Goal: Task Accomplishment & Management: Manage account settings

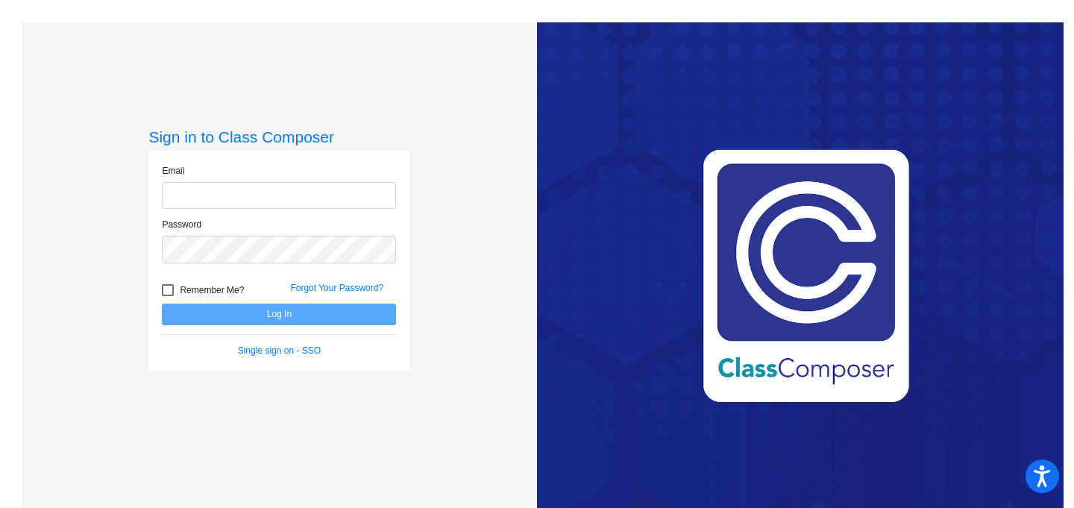
click at [184, 185] on input "email" at bounding box center [279, 196] width 234 height 28
type input "[PERSON_NAME][EMAIL_ADDRESS][DOMAIN_NAME]"
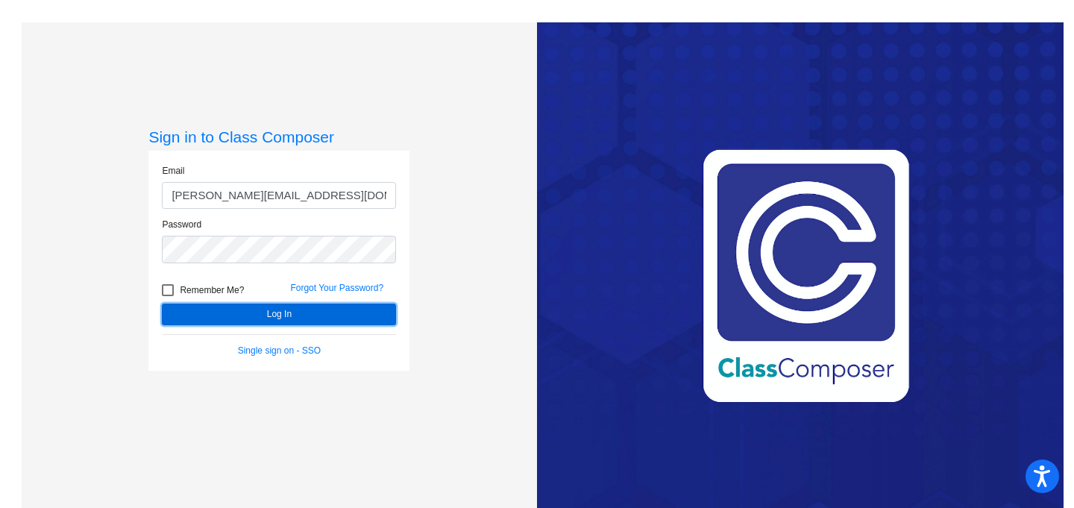
click at [275, 322] on button "Log In" at bounding box center [279, 315] width 234 height 22
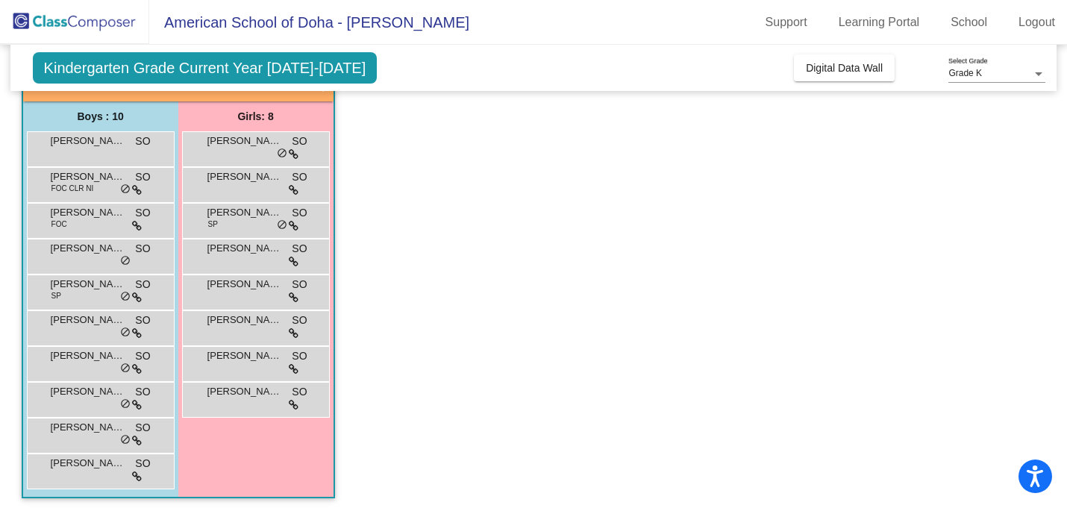
scroll to position [113, 0]
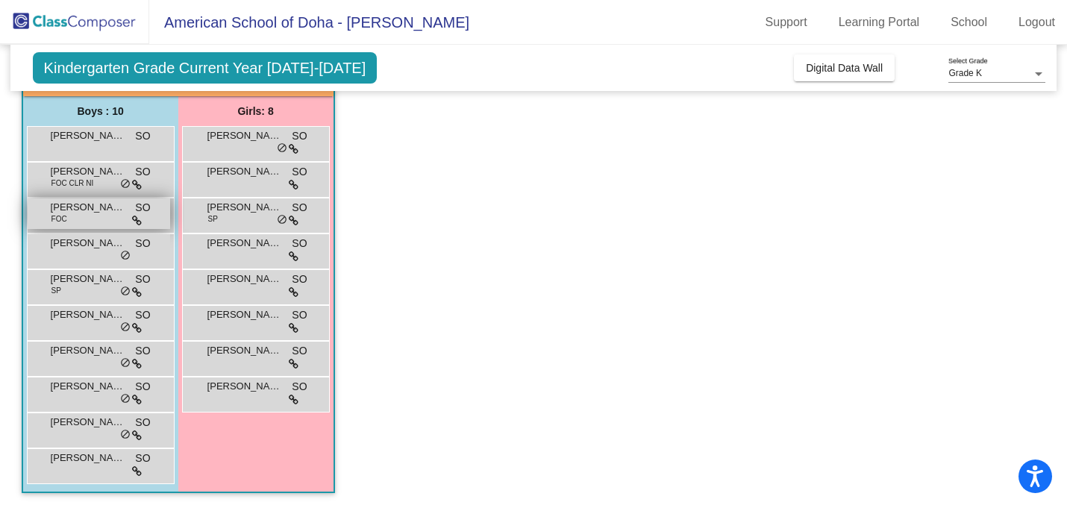
click at [140, 214] on span at bounding box center [137, 220] width 10 height 12
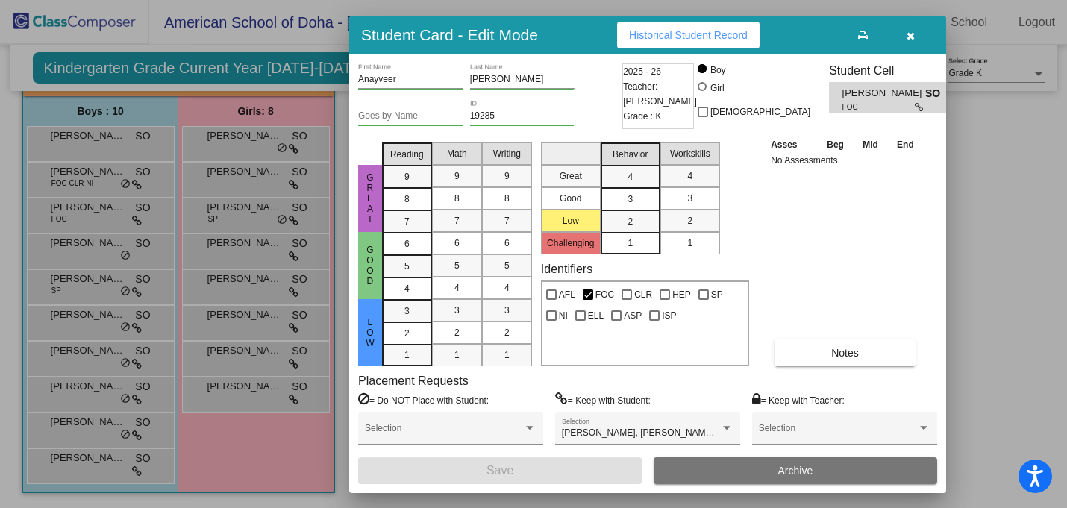
click at [109, 184] on div at bounding box center [533, 254] width 1067 height 508
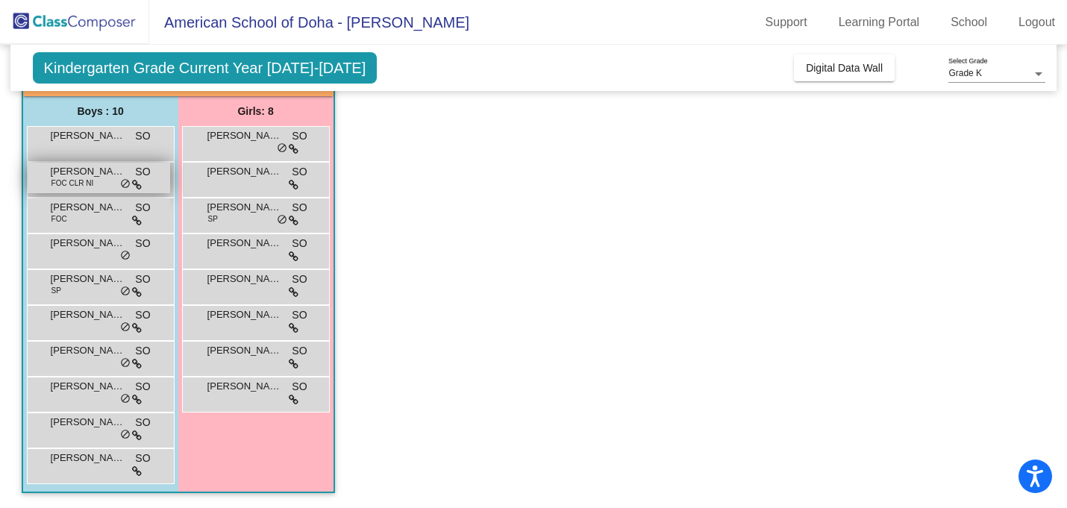
click at [68, 169] on span "[PERSON_NAME]" at bounding box center [88, 171] width 75 height 15
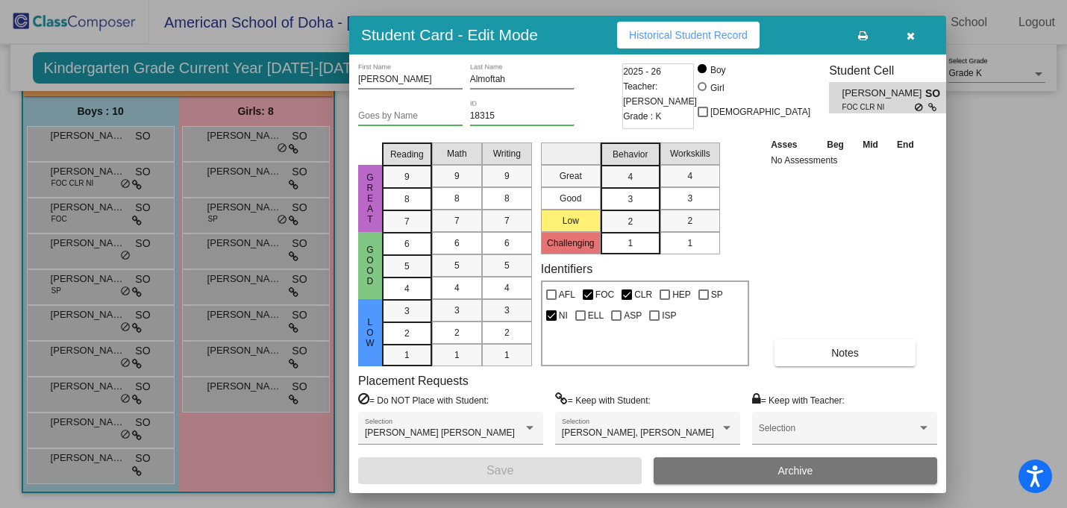
click at [81, 281] on div at bounding box center [533, 254] width 1067 height 508
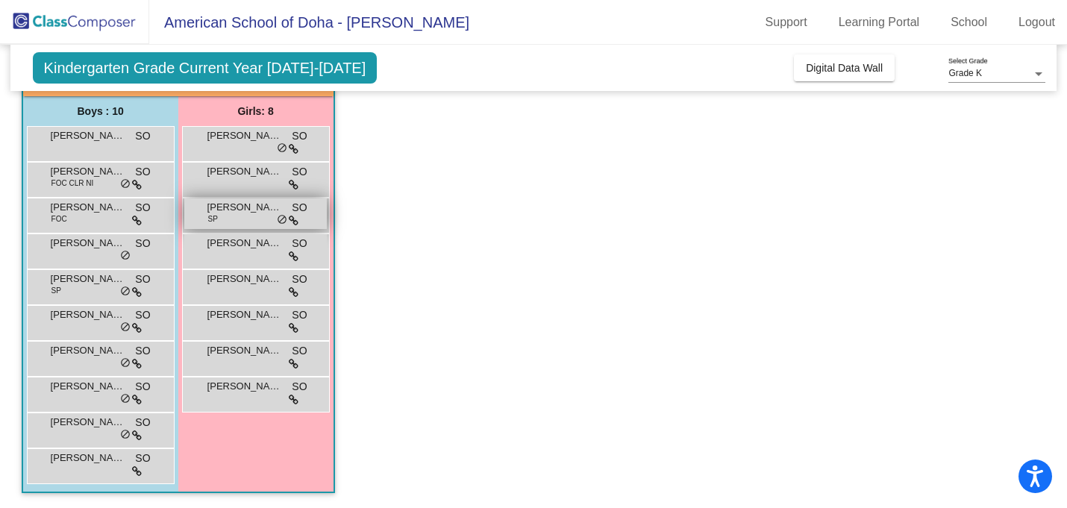
click at [225, 211] on span "[PERSON_NAME]" at bounding box center [244, 207] width 75 height 15
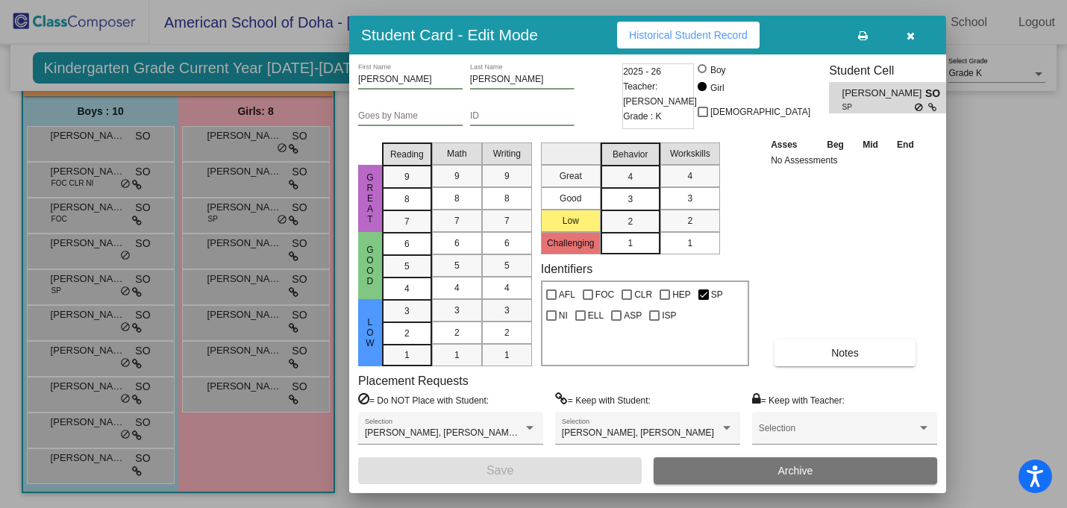
click at [915, 40] on button "button" at bounding box center [910, 35] width 48 height 27
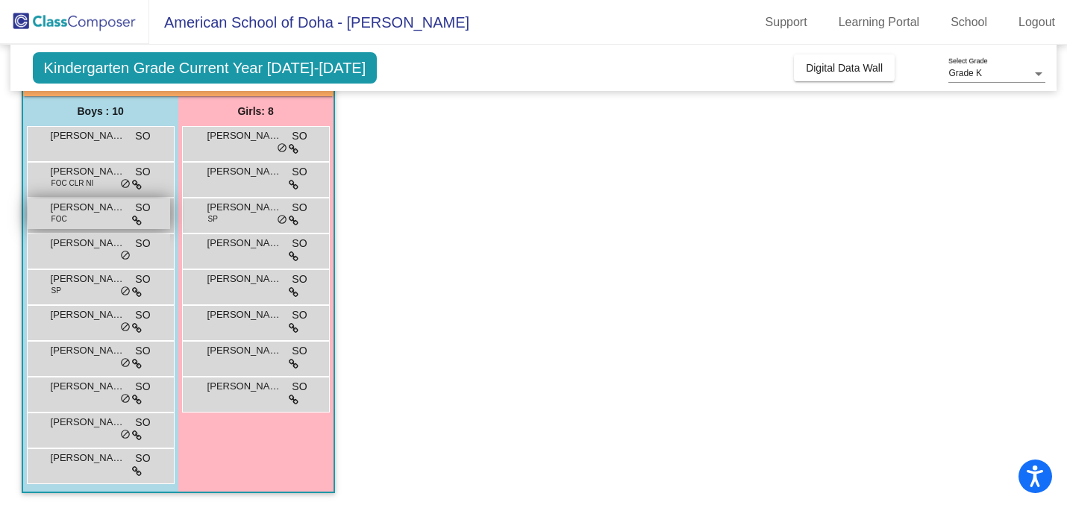
click at [65, 209] on span "[PERSON_NAME]" at bounding box center [88, 207] width 75 height 15
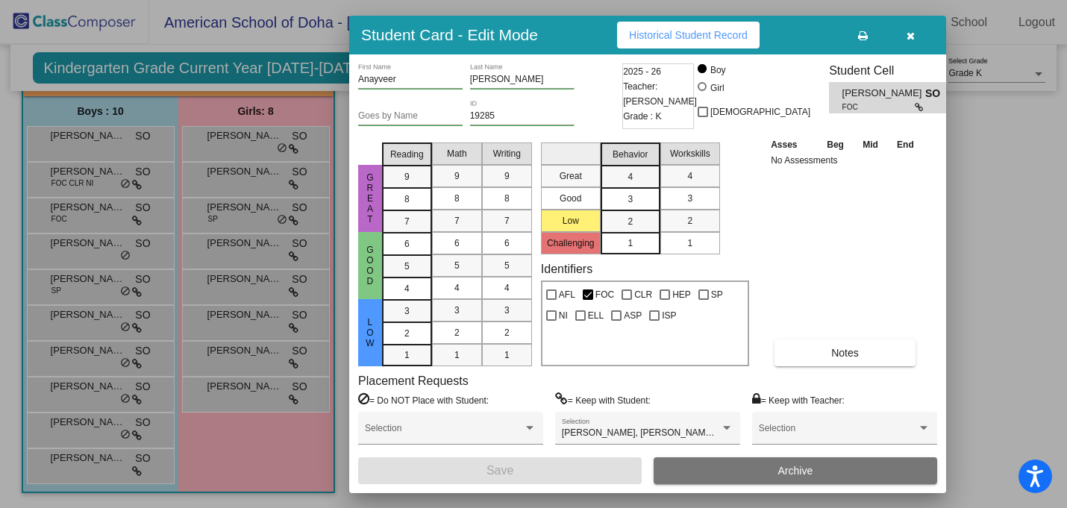
click at [79, 172] on div at bounding box center [533, 254] width 1067 height 508
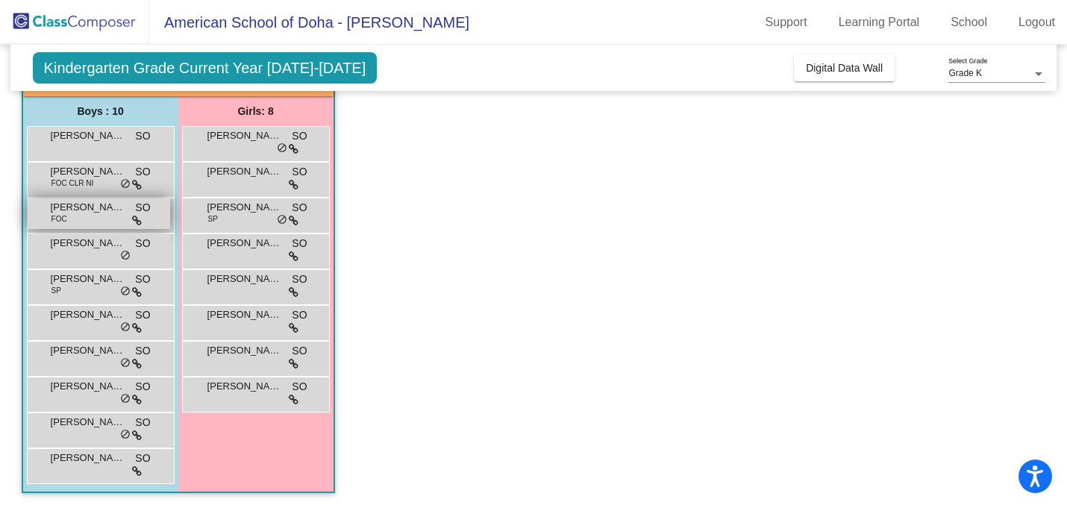
click at [76, 216] on div "Anayveer [PERSON_NAME] FOC SO lock do_not_disturb_alt" at bounding box center [99, 213] width 143 height 31
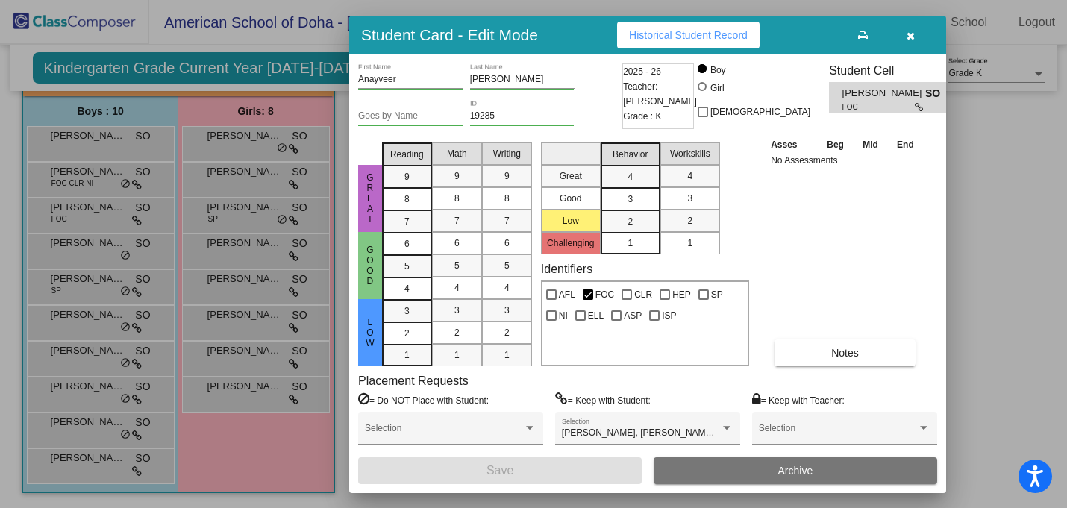
click at [910, 40] on icon "button" at bounding box center [911, 36] width 8 height 10
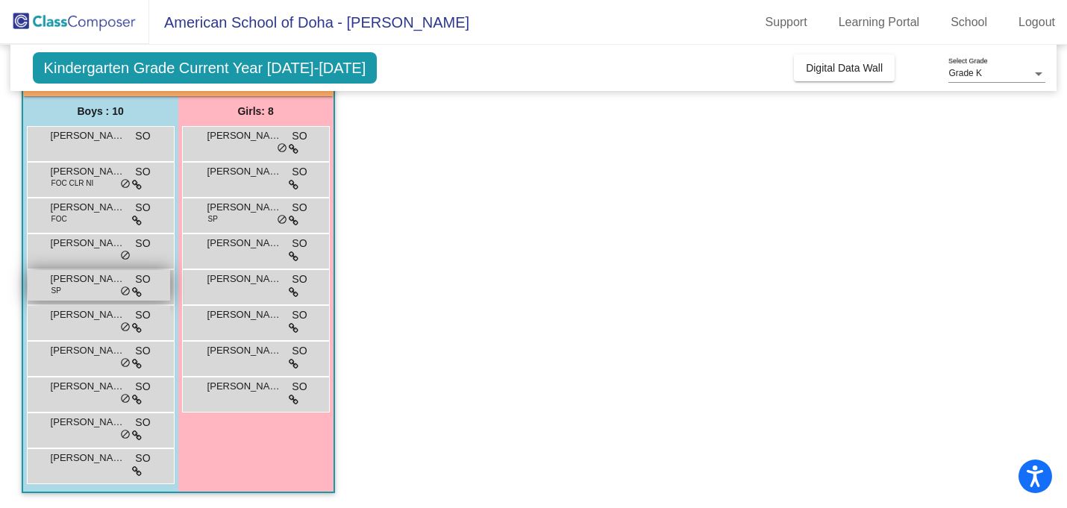
click at [84, 282] on span "[PERSON_NAME]" at bounding box center [88, 279] width 75 height 15
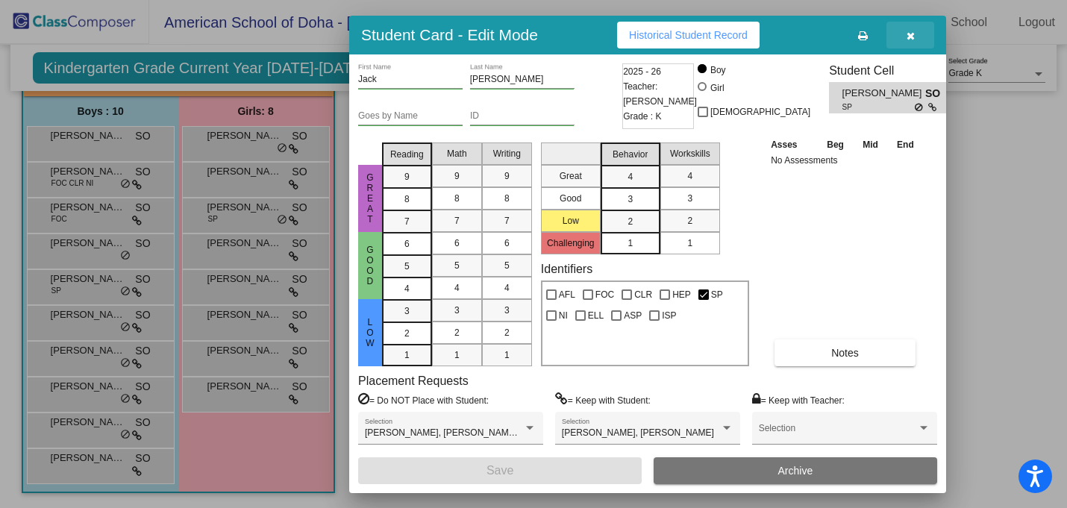
click at [909, 36] on icon "button" at bounding box center [911, 36] width 8 height 10
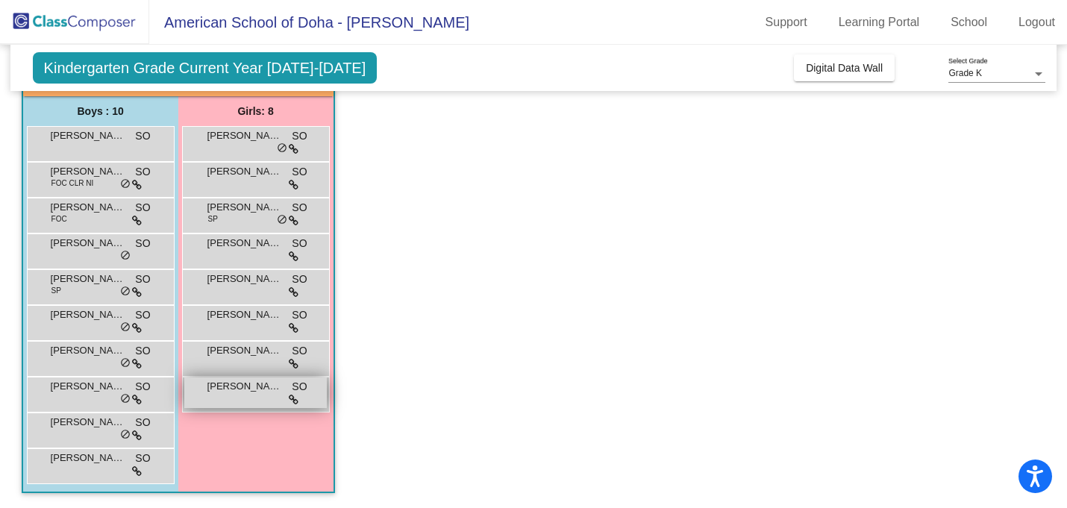
click at [242, 398] on div "[PERSON_NAME] SO lock do_not_disturb_alt" at bounding box center [255, 393] width 143 height 31
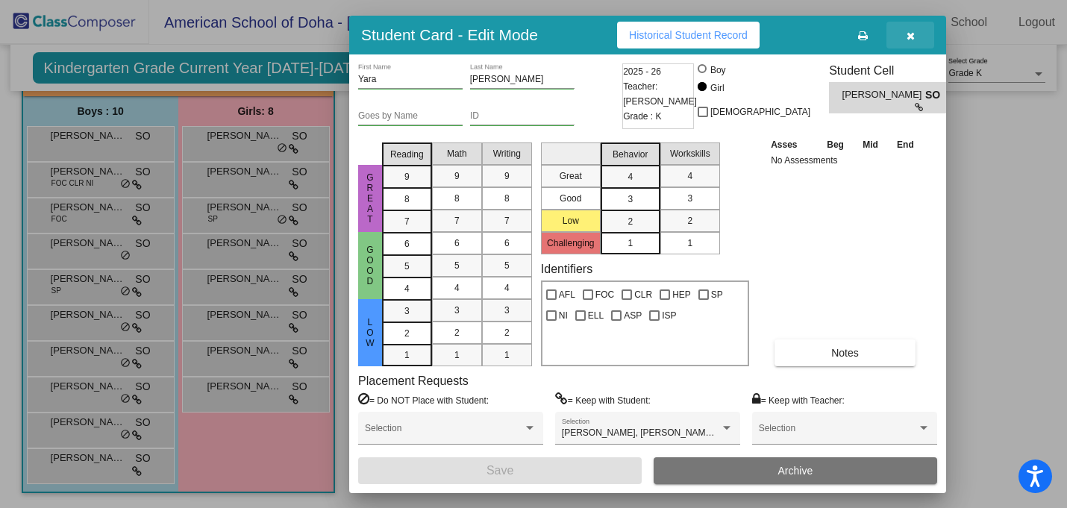
click at [912, 37] on icon "button" at bounding box center [911, 36] width 8 height 10
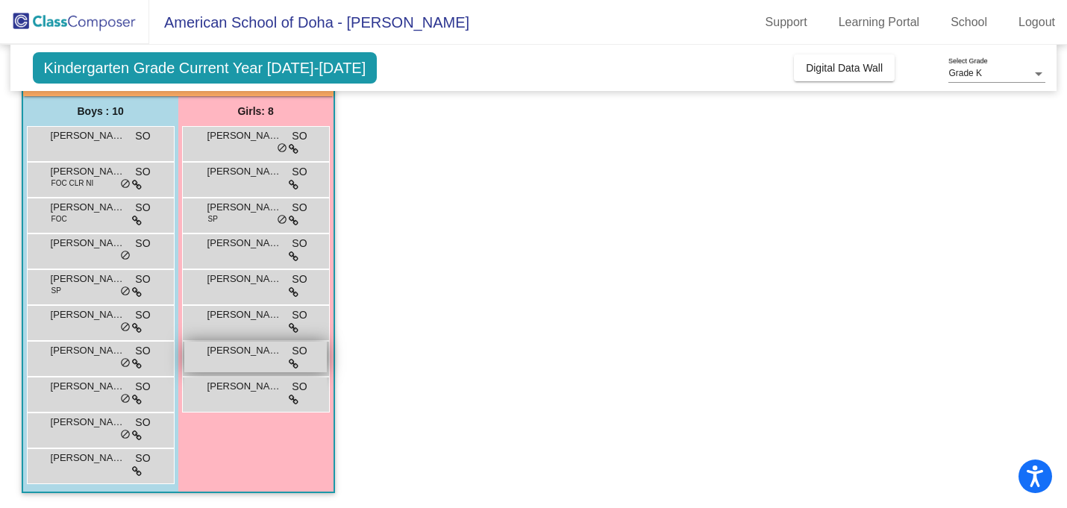
click at [225, 350] on span "[PERSON_NAME]" at bounding box center [244, 350] width 75 height 15
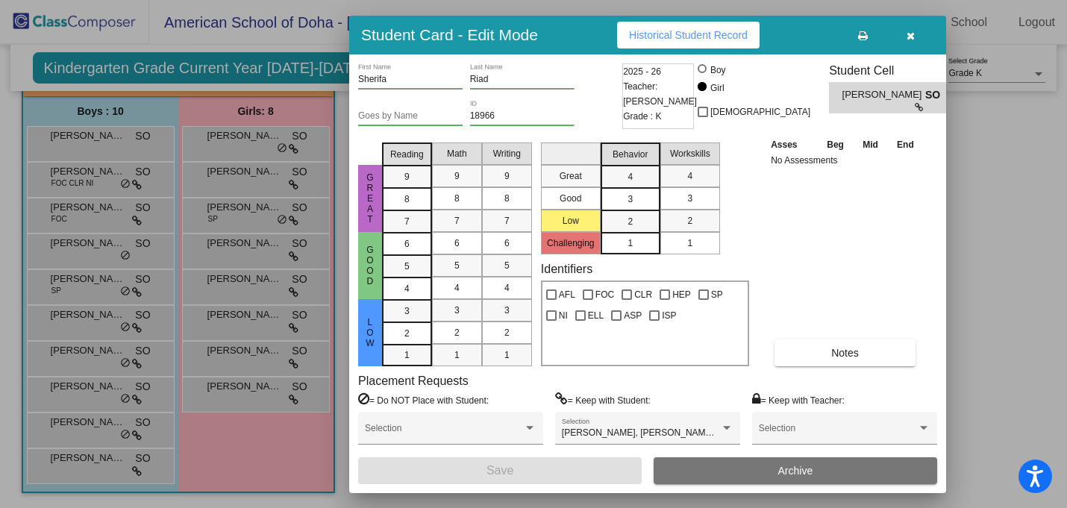
click at [910, 33] on icon "button" at bounding box center [911, 36] width 8 height 10
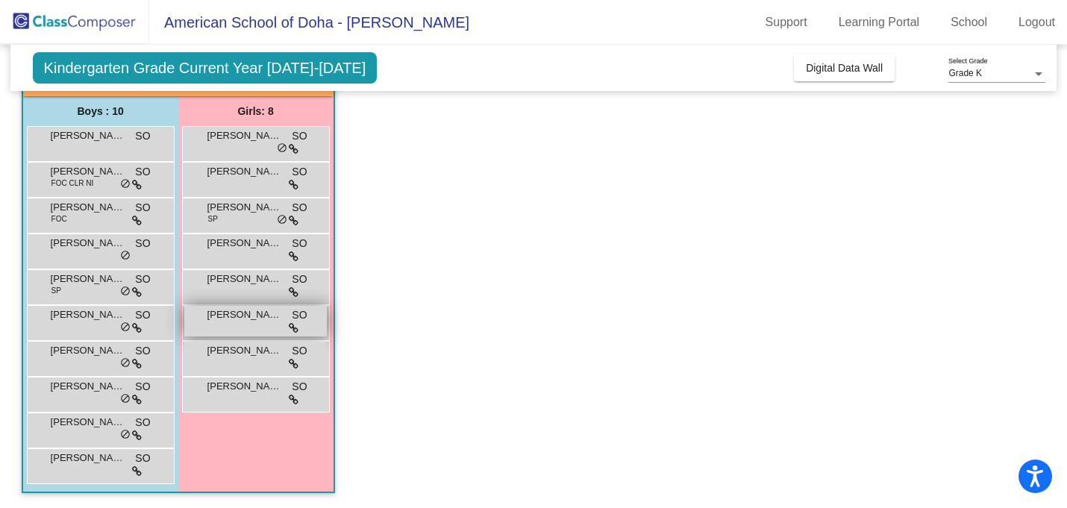
click at [212, 320] on span "[PERSON_NAME]" at bounding box center [244, 314] width 75 height 15
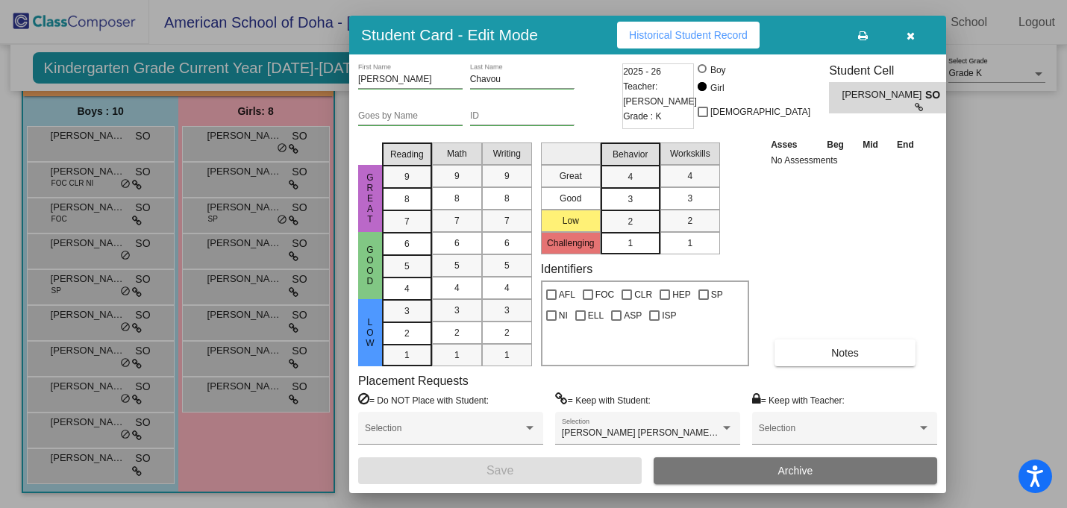
click at [913, 37] on icon "button" at bounding box center [911, 36] width 8 height 10
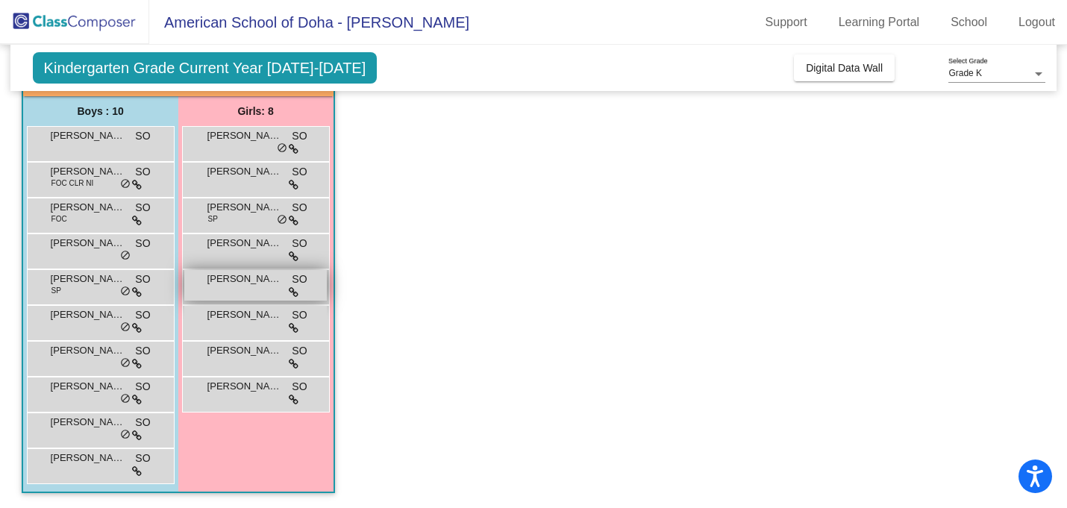
click at [235, 287] on div "[PERSON_NAME] SO lock do_not_disturb_alt" at bounding box center [255, 285] width 143 height 31
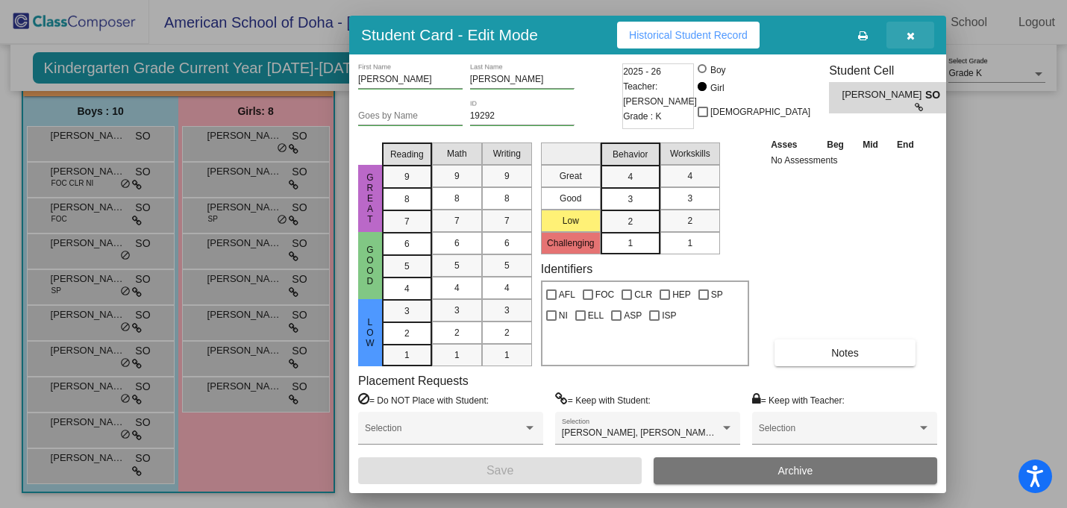
click at [912, 33] on icon "button" at bounding box center [911, 36] width 8 height 10
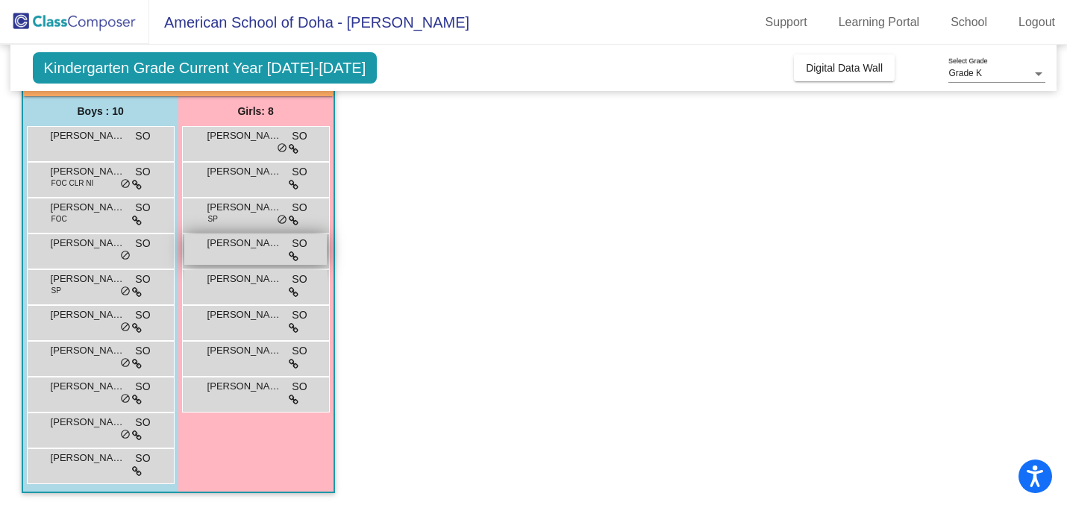
scroll to position [0, 0]
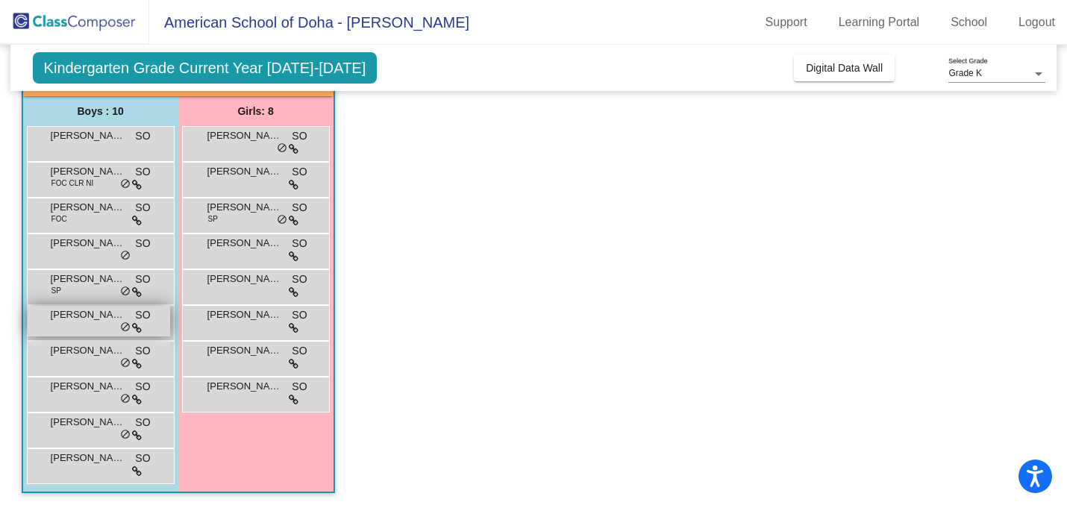
click at [80, 323] on div "[PERSON_NAME] SO lock do_not_disturb_alt" at bounding box center [99, 321] width 143 height 31
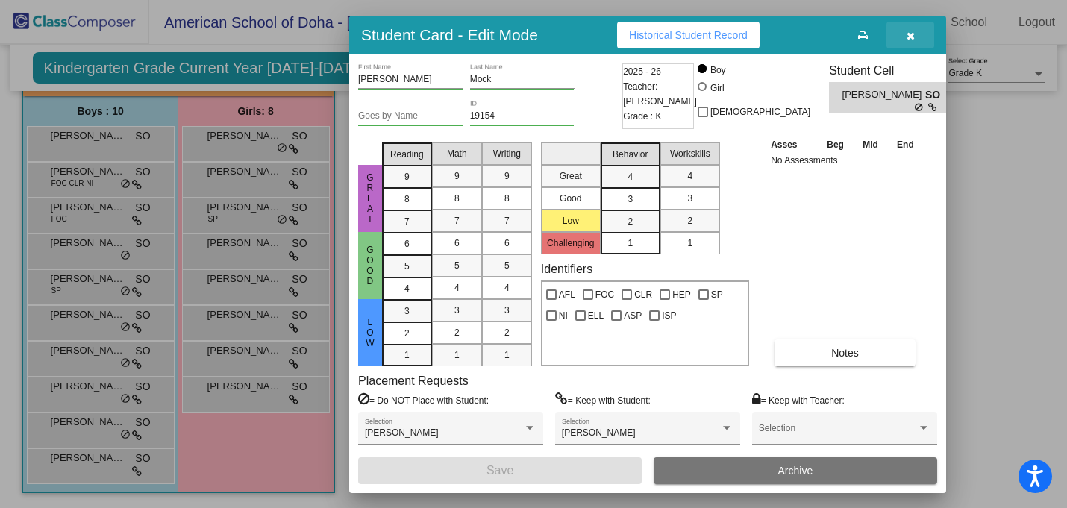
click at [915, 32] on button "button" at bounding box center [910, 35] width 48 height 27
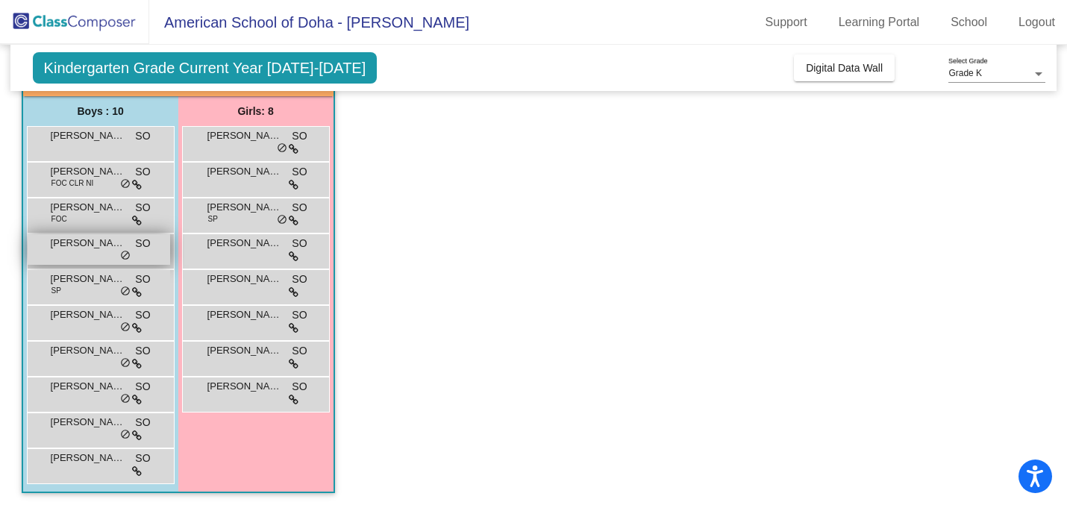
click at [66, 251] on div "Fares Altreki SO lock do_not_disturb_alt" at bounding box center [99, 249] width 143 height 31
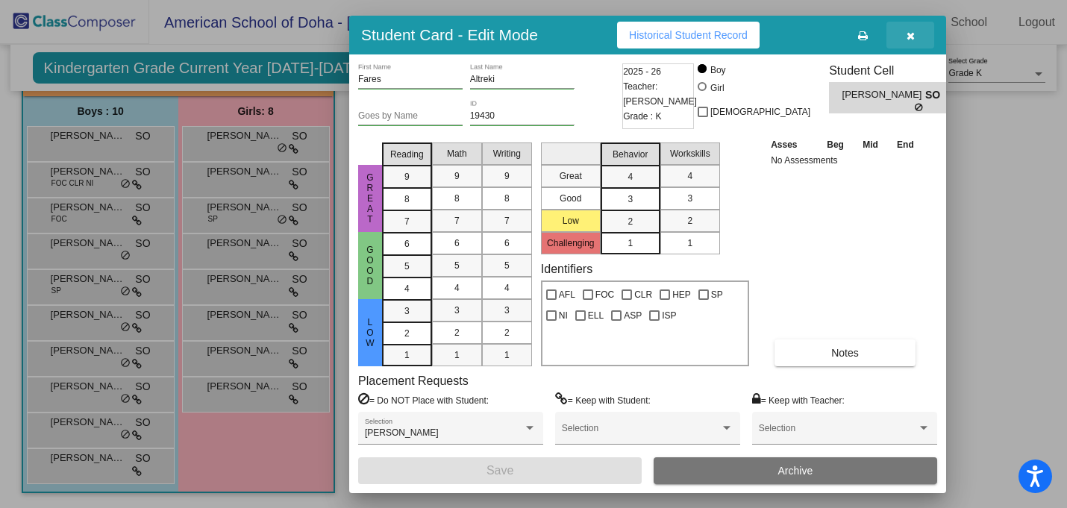
click at [907, 33] on icon "button" at bounding box center [911, 36] width 8 height 10
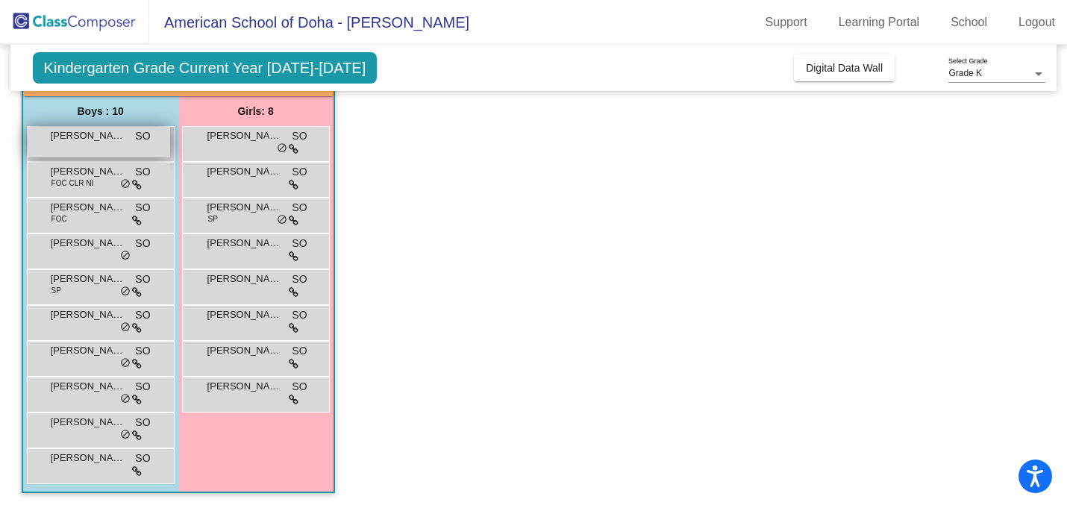
click at [63, 147] on div "[PERSON_NAME] SO lock do_not_disturb_alt" at bounding box center [99, 142] width 143 height 31
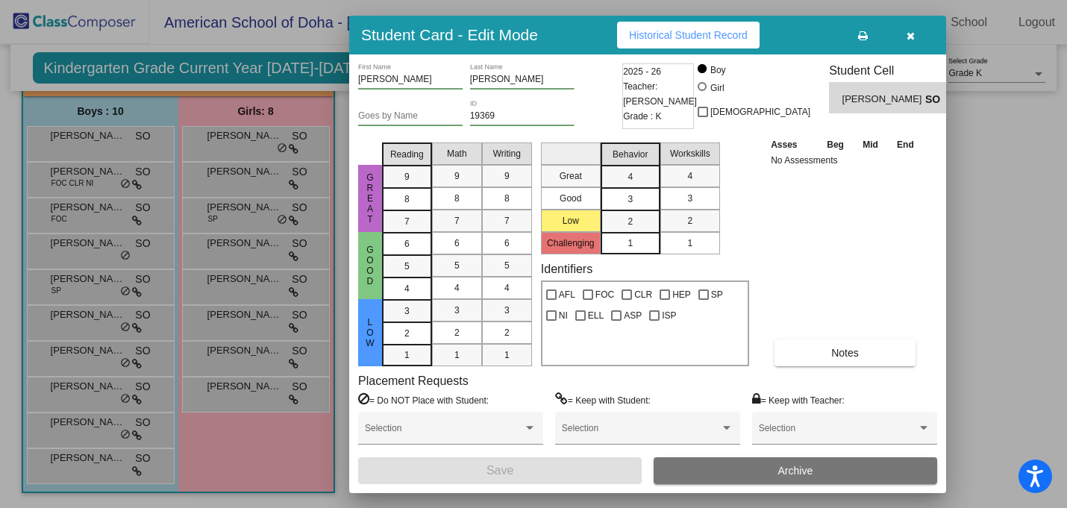
click at [911, 35] on icon "button" at bounding box center [911, 36] width 8 height 10
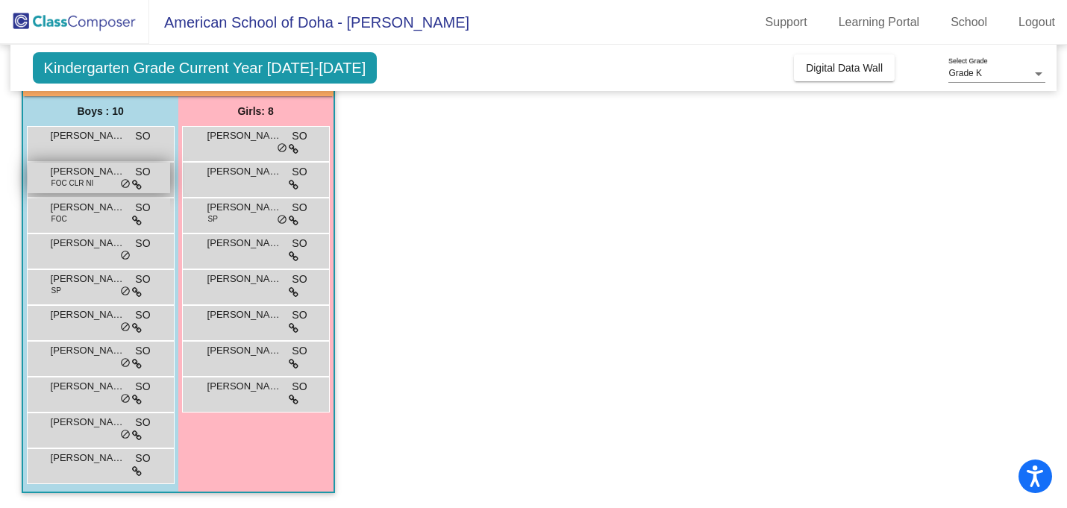
click at [95, 185] on div "[PERSON_NAME] FOC CLR NI SO lock do_not_disturb_alt" at bounding box center [99, 178] width 143 height 31
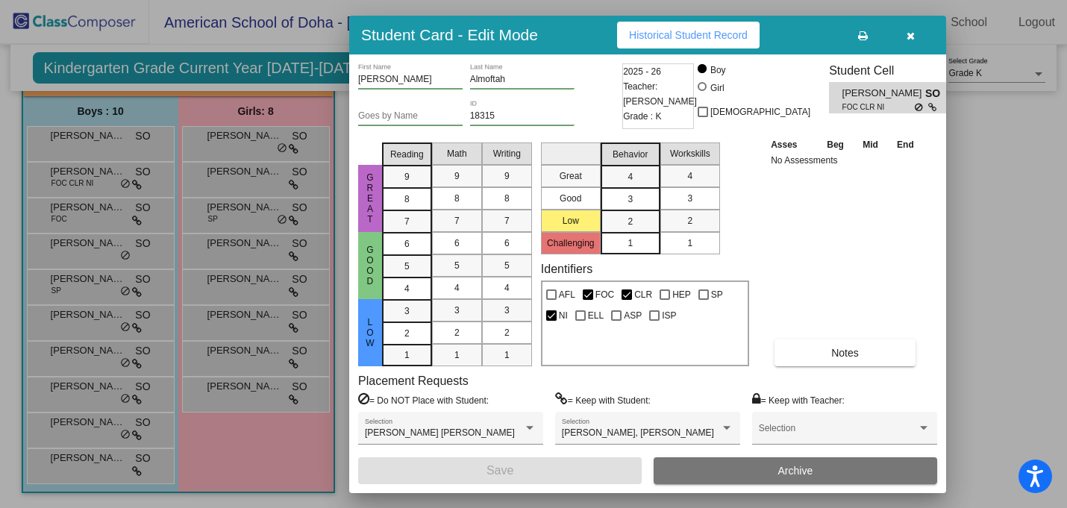
click at [66, 189] on div at bounding box center [533, 254] width 1067 height 508
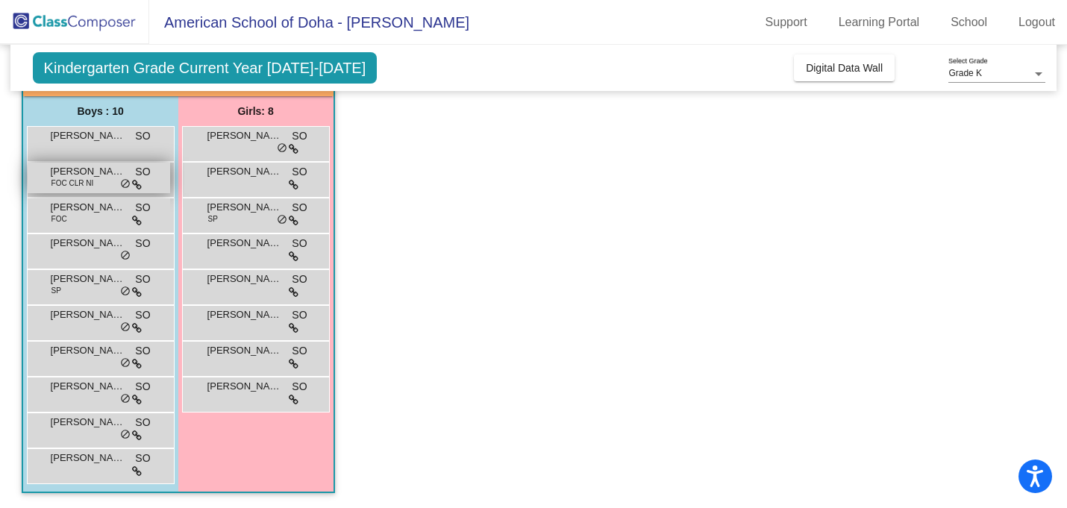
click at [90, 178] on span "FOC CLR NI" at bounding box center [72, 183] width 43 height 11
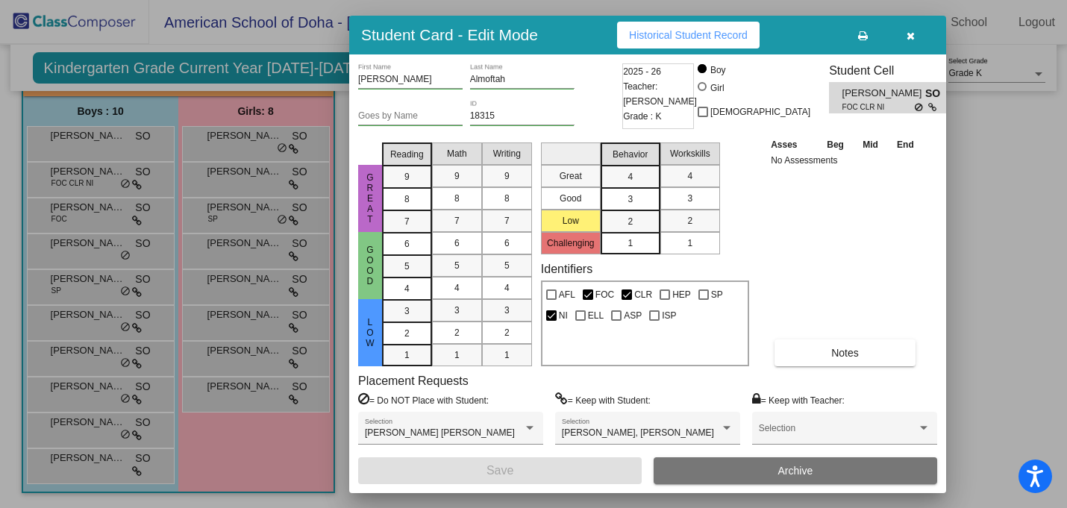
click at [75, 180] on div at bounding box center [533, 254] width 1067 height 508
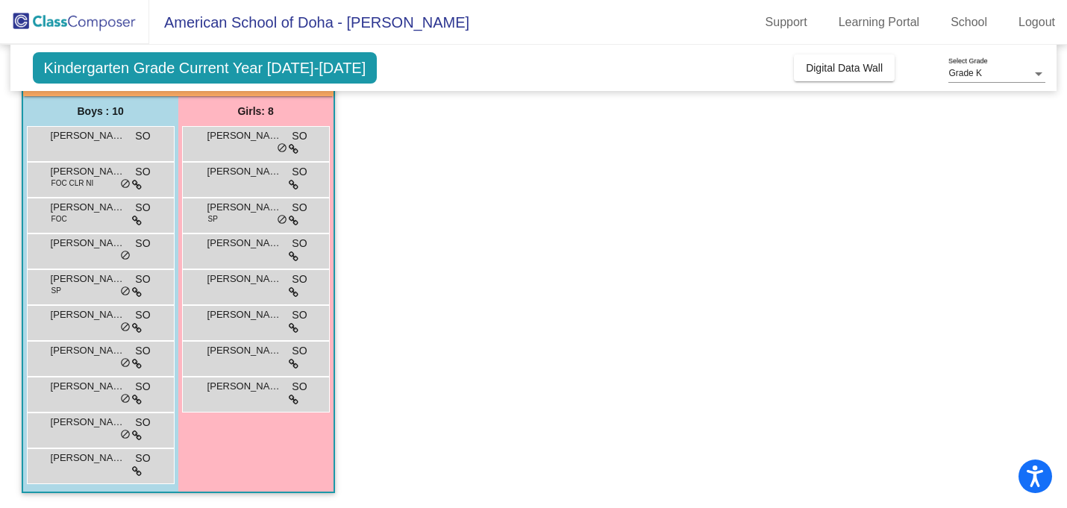
click at [75, 180] on span "FOC CLR NI" at bounding box center [72, 183] width 43 height 11
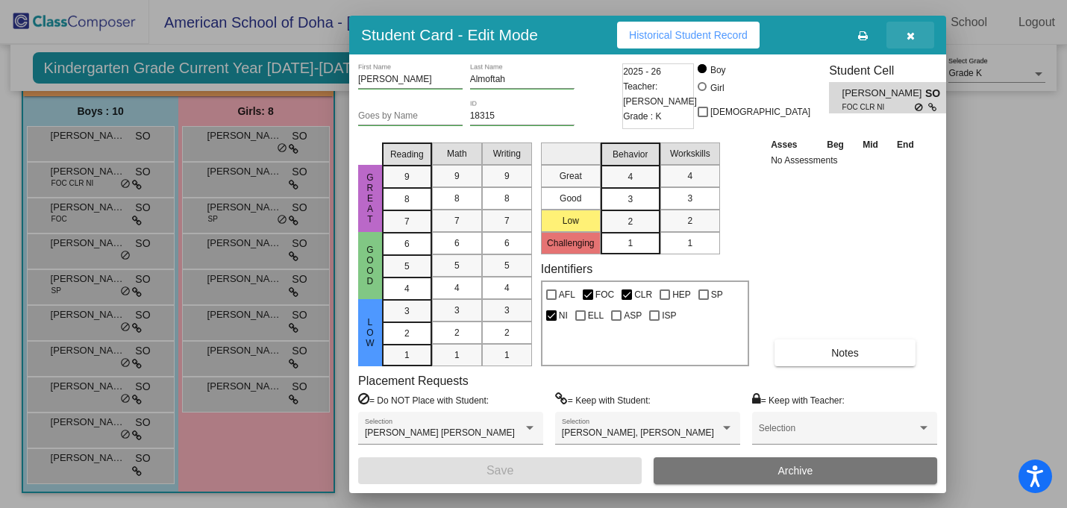
click at [916, 43] on button "button" at bounding box center [910, 35] width 48 height 27
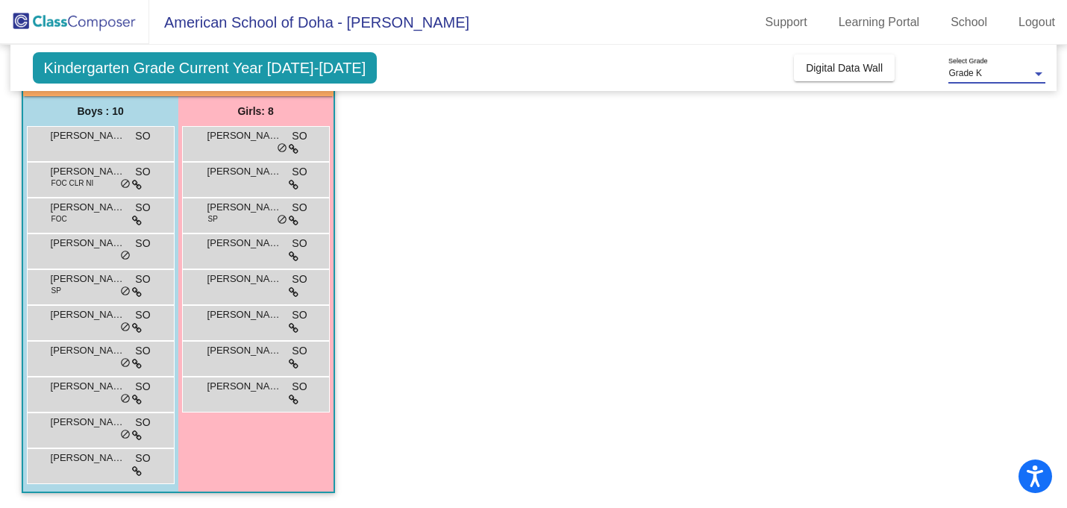
click at [1044, 75] on div at bounding box center [1038, 74] width 13 height 10
click at [1043, 74] on span "Grade K" at bounding box center [996, 73] width 97 height 27
click at [78, 460] on span "[PERSON_NAME]" at bounding box center [88, 458] width 75 height 15
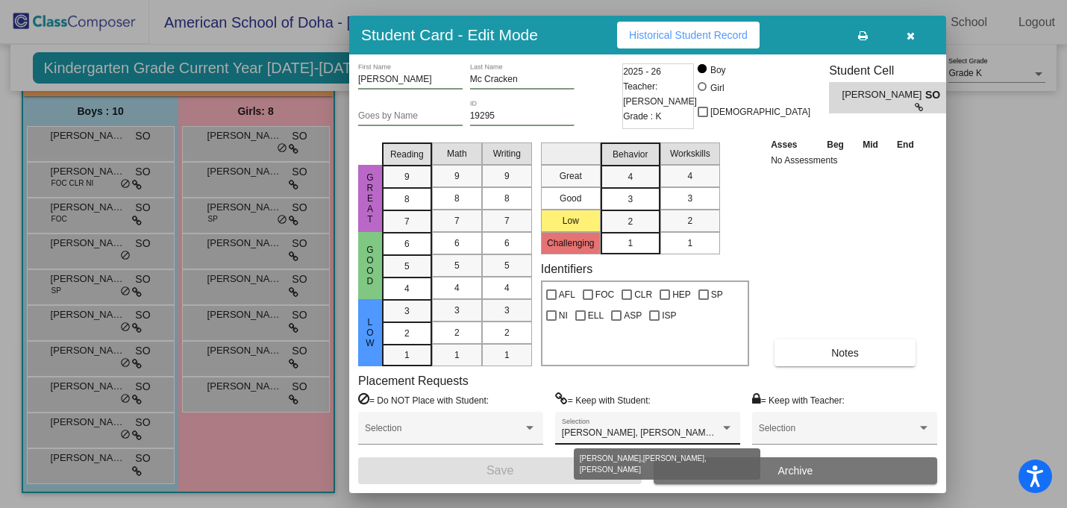
click at [727, 426] on div at bounding box center [726, 428] width 7 height 4
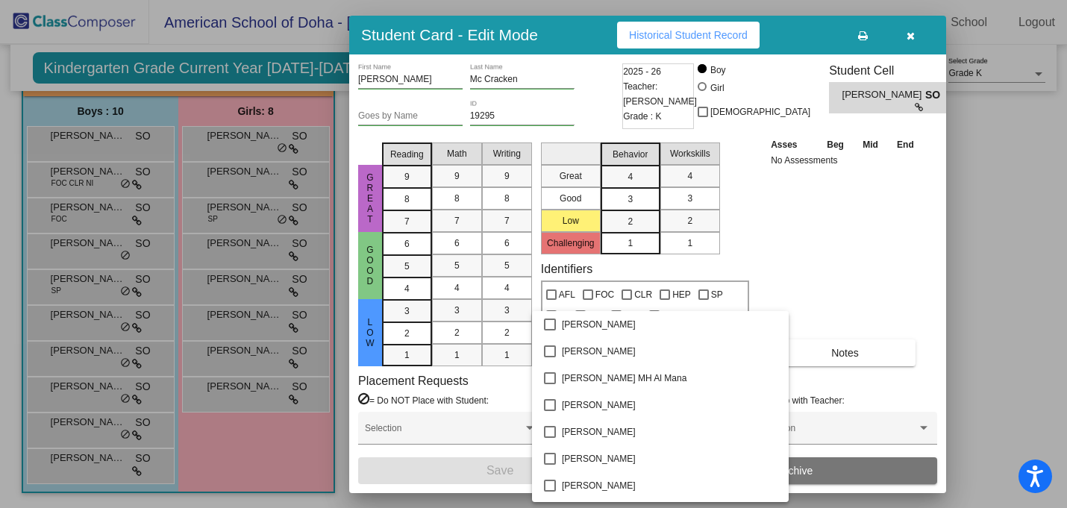
scroll to position [401, 0]
click at [863, 230] on div at bounding box center [533, 254] width 1067 height 508
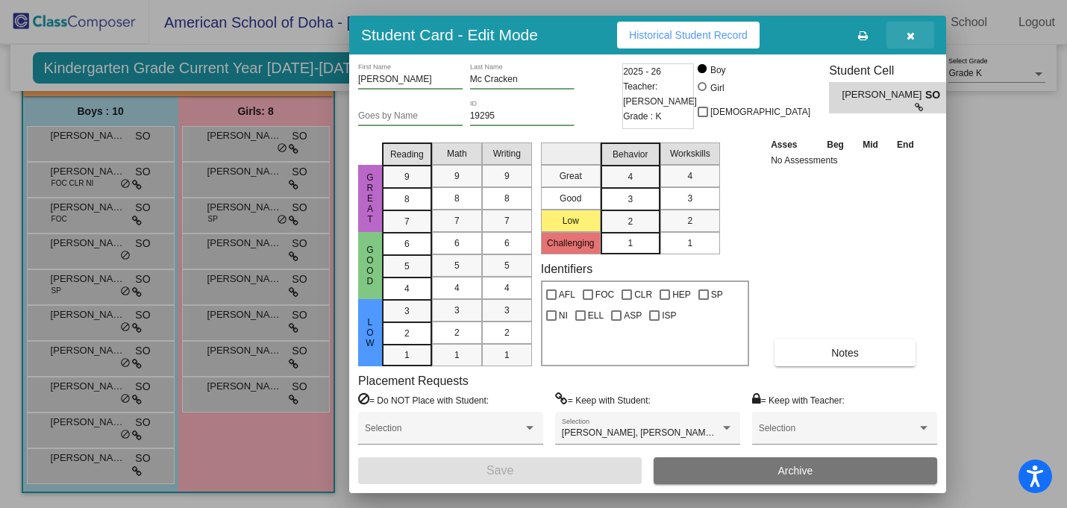
click at [913, 38] on icon "button" at bounding box center [911, 36] width 8 height 10
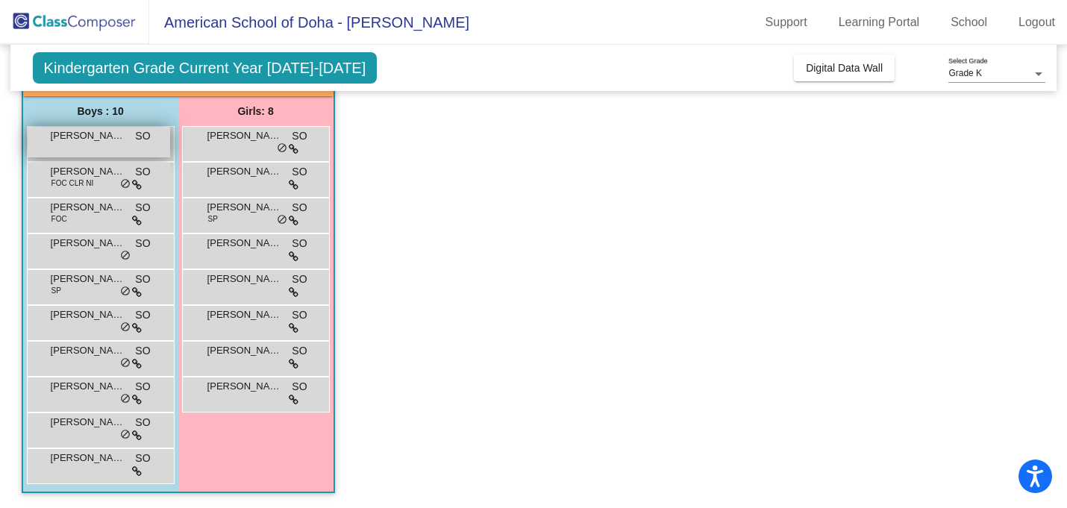
click at [61, 134] on span "[PERSON_NAME]" at bounding box center [88, 135] width 75 height 15
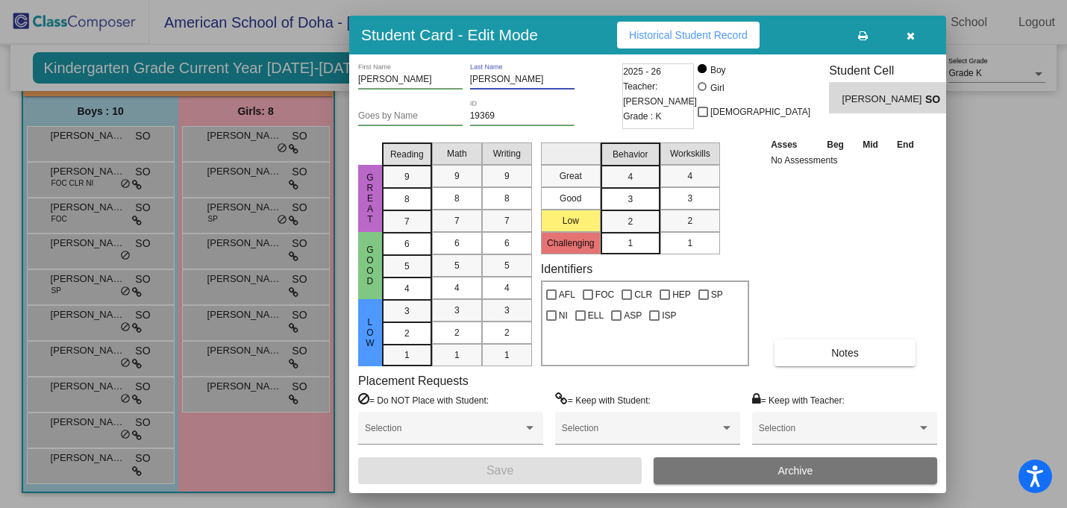
drag, startPoint x: 533, startPoint y: 75, endPoint x: 345, endPoint y: 75, distance: 188.8
click at [345, 75] on div "Student Card - Edit Mode Historical Student Record [PERSON_NAME] First Name [PE…" at bounding box center [533, 254] width 1067 height 508
drag, startPoint x: 358, startPoint y: 75, endPoint x: 407, endPoint y: 77, distance: 49.3
click at [407, 78] on input "[PERSON_NAME]" at bounding box center [410, 80] width 104 height 10
drag, startPoint x: 519, startPoint y: 77, endPoint x: 458, endPoint y: 76, distance: 61.2
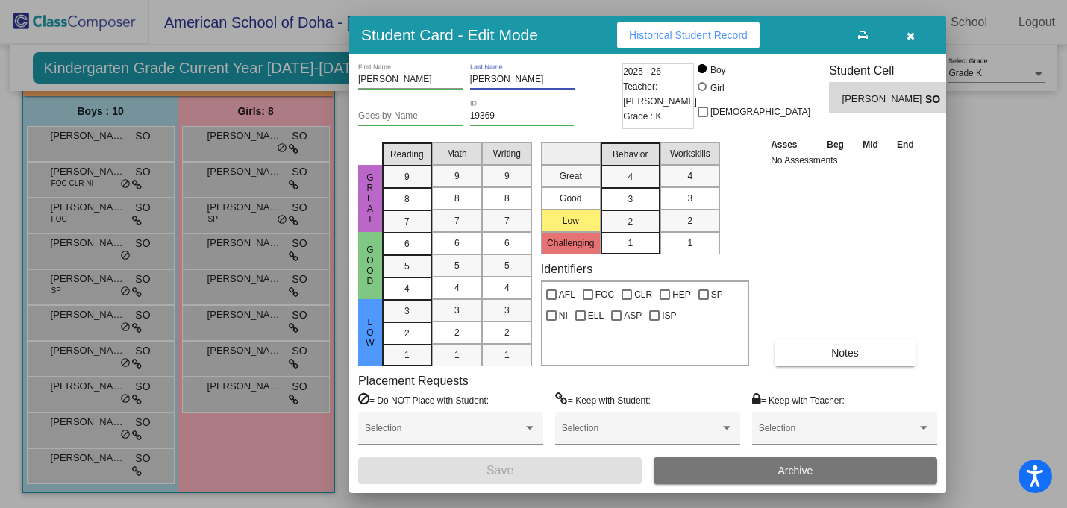
click at [458, 76] on div "[PERSON_NAME] First Name [PERSON_NAME] Last Name" at bounding box center [488, 81] width 260 height 37
click at [63, 204] on div at bounding box center [533, 254] width 1067 height 508
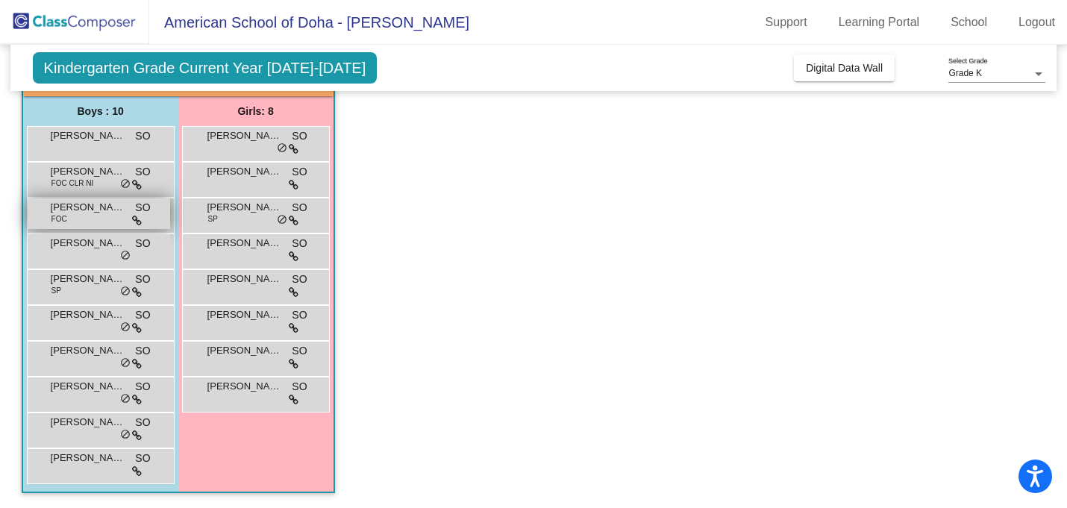
click at [68, 218] on div "Anayveer [PERSON_NAME] FOC SO lock do_not_disturb_alt" at bounding box center [99, 213] width 143 height 31
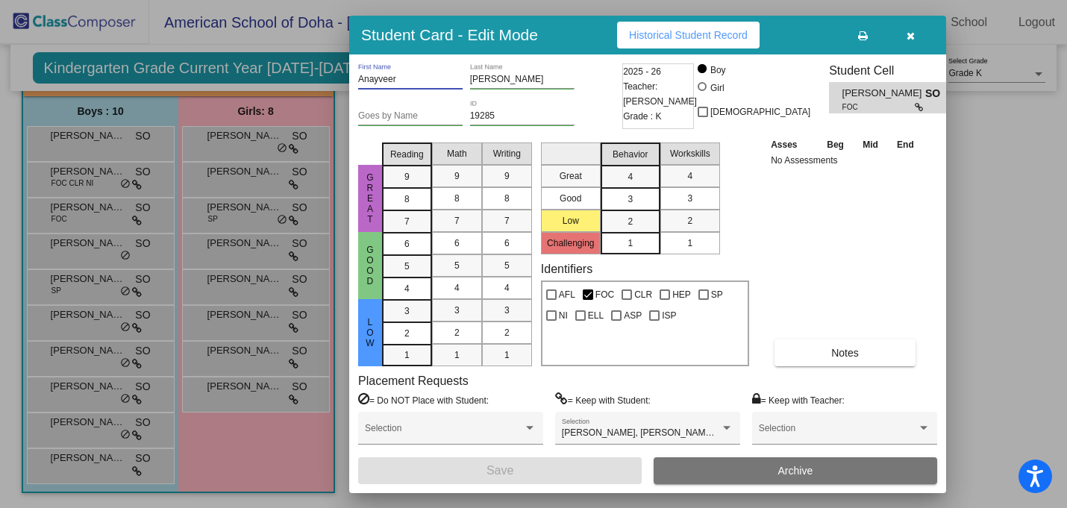
drag, startPoint x: 422, startPoint y: 79, endPoint x: 331, endPoint y: 78, distance: 90.3
click at [331, 78] on div "Student Card - Edit Mode Historical Student Record Anayveer First Name [PERSON_…" at bounding box center [533, 254] width 1067 height 508
click at [83, 253] on div at bounding box center [533, 254] width 1067 height 508
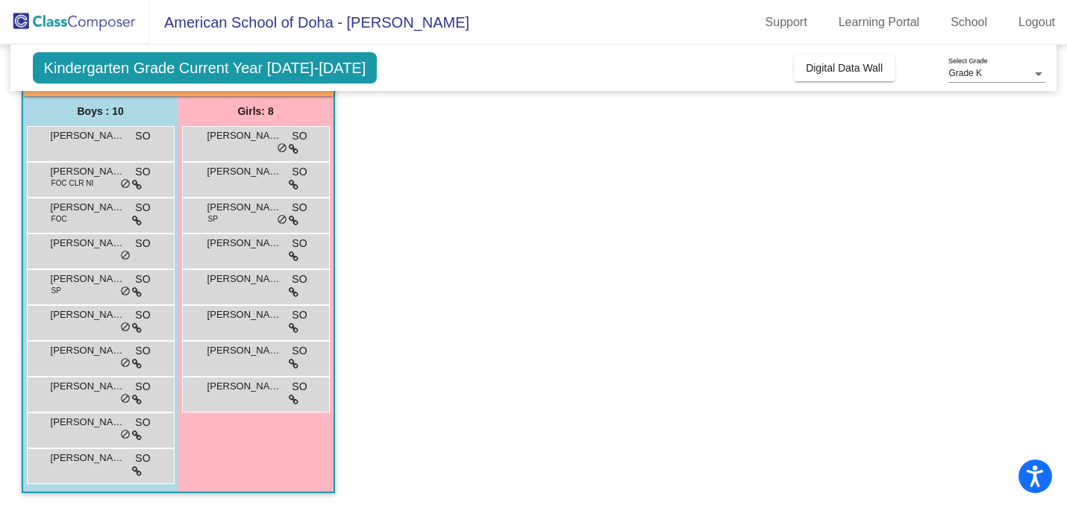
click at [83, 253] on div "Fares Altreki SO lock do_not_disturb_alt" at bounding box center [99, 249] width 143 height 31
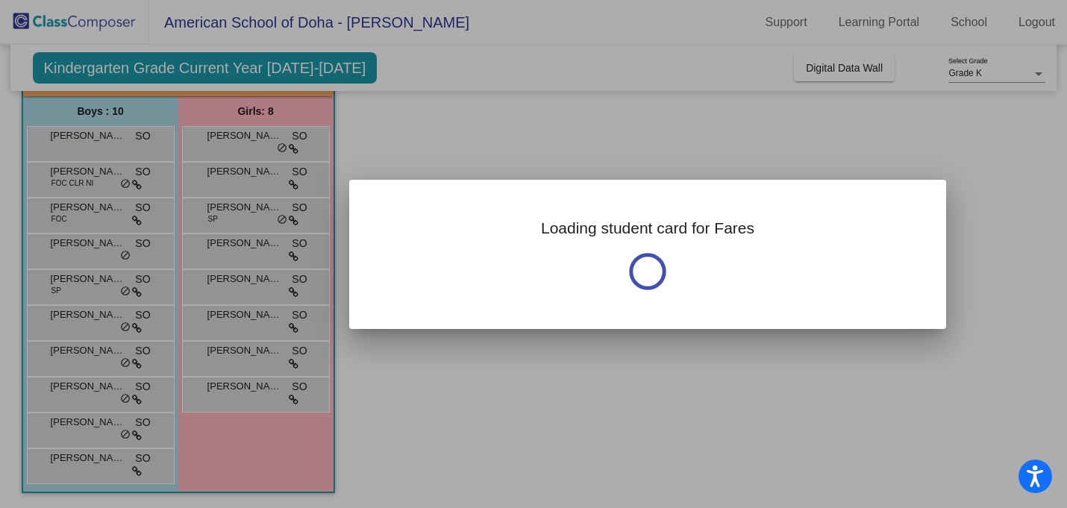
click at [83, 253] on div at bounding box center [533, 254] width 1067 height 508
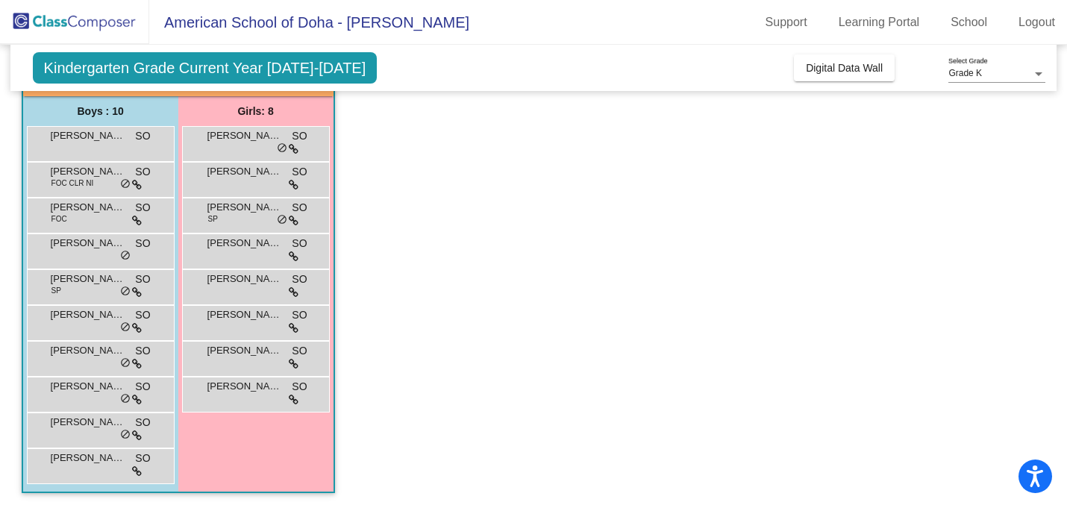
click at [83, 253] on div "Fares Altreki SO lock do_not_disturb_alt" at bounding box center [99, 249] width 143 height 31
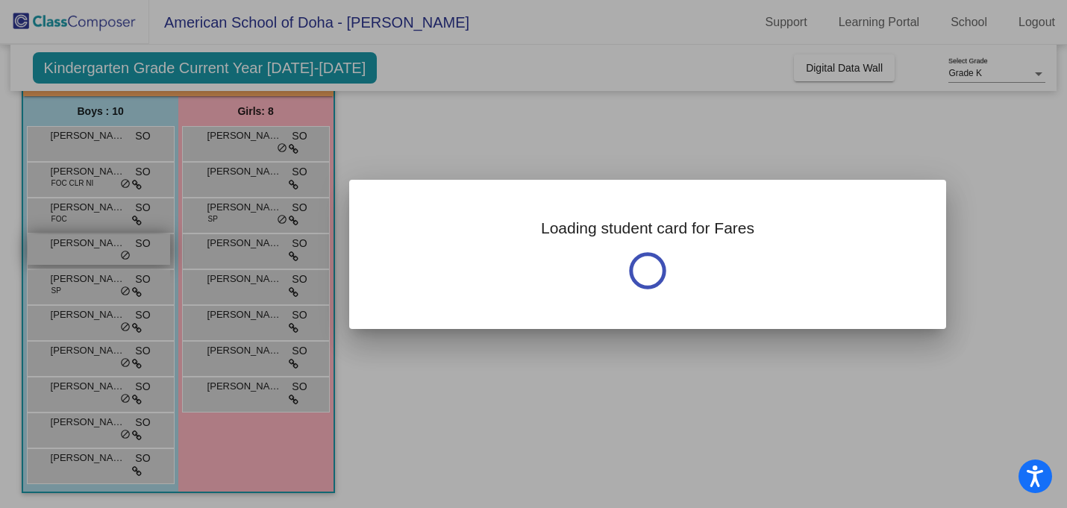
click at [64, 242] on div at bounding box center [533, 254] width 1067 height 508
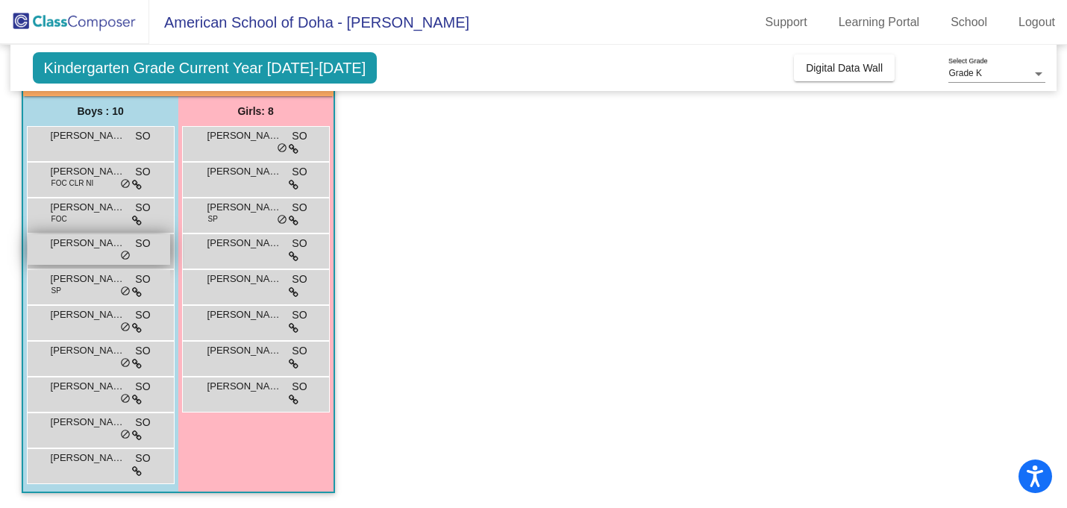
click at [89, 244] on span "[PERSON_NAME]" at bounding box center [88, 243] width 75 height 15
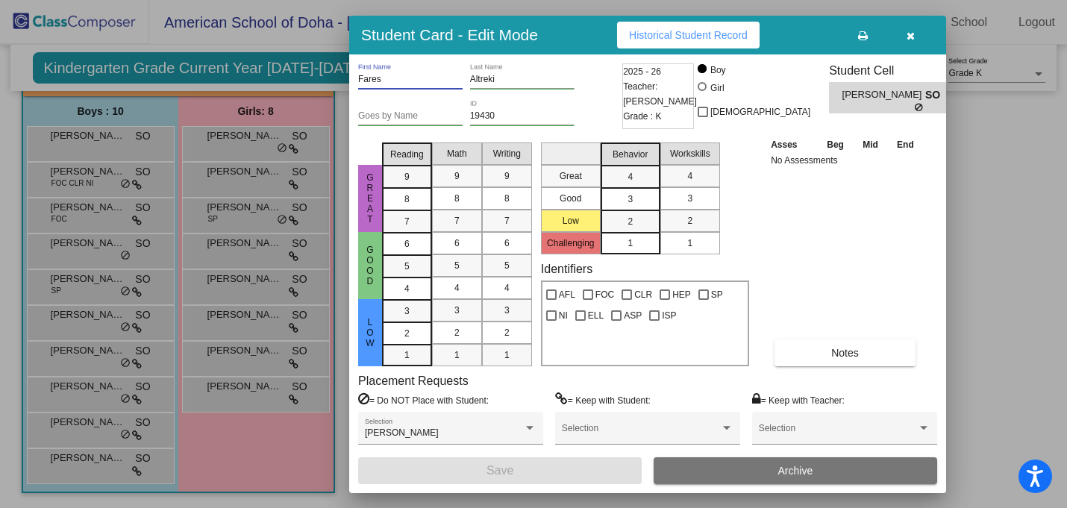
drag, startPoint x: 382, startPoint y: 83, endPoint x: 346, endPoint y: 77, distance: 36.3
click at [346, 77] on div "Student Card - Edit Mode Historical Student Record Fares First Name [PERSON_NAM…" at bounding box center [533, 254] width 1067 height 508
click at [221, 134] on div at bounding box center [533, 254] width 1067 height 508
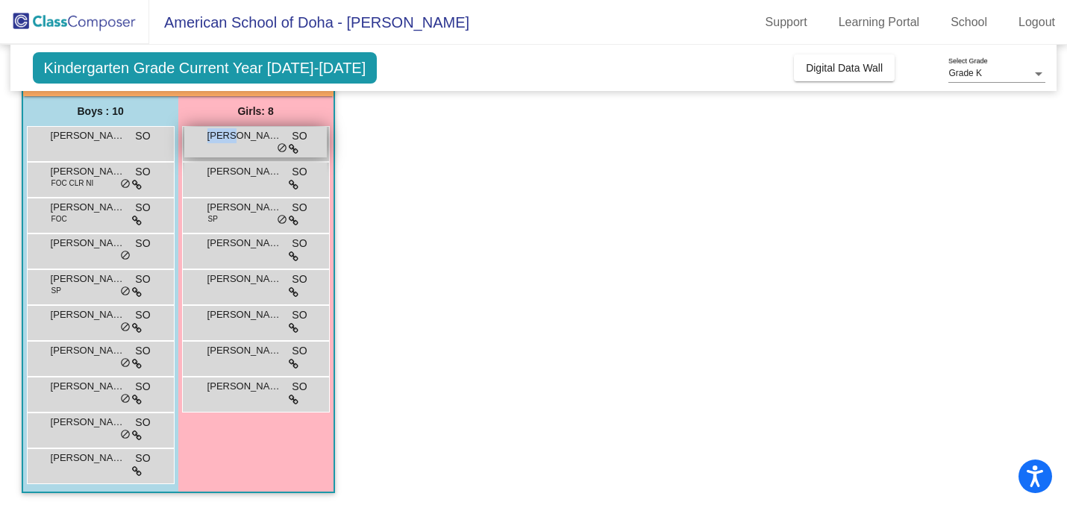
click at [221, 134] on span "[PERSON_NAME]" at bounding box center [244, 135] width 75 height 15
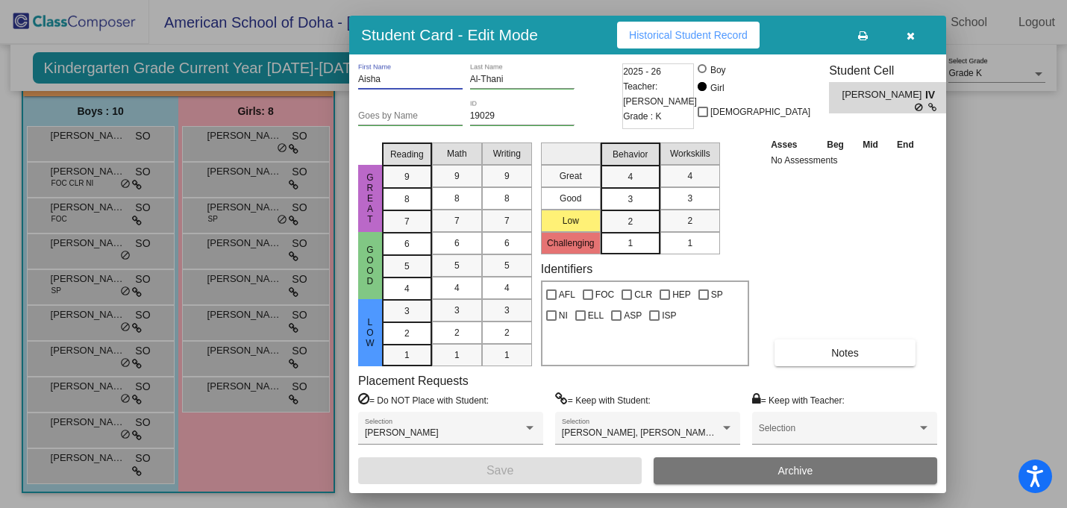
drag, startPoint x: 392, startPoint y: 82, endPoint x: 342, endPoint y: 78, distance: 50.2
click at [342, 78] on div "Student Card - Edit Mode Historical Student Record [PERSON_NAME] First Name Al-…" at bounding box center [533, 254] width 1067 height 508
click at [745, 129] on div "Boy Girl [DEMOGRAPHIC_DATA]" at bounding box center [754, 99] width 113 height 73
